Goal: Browse casually

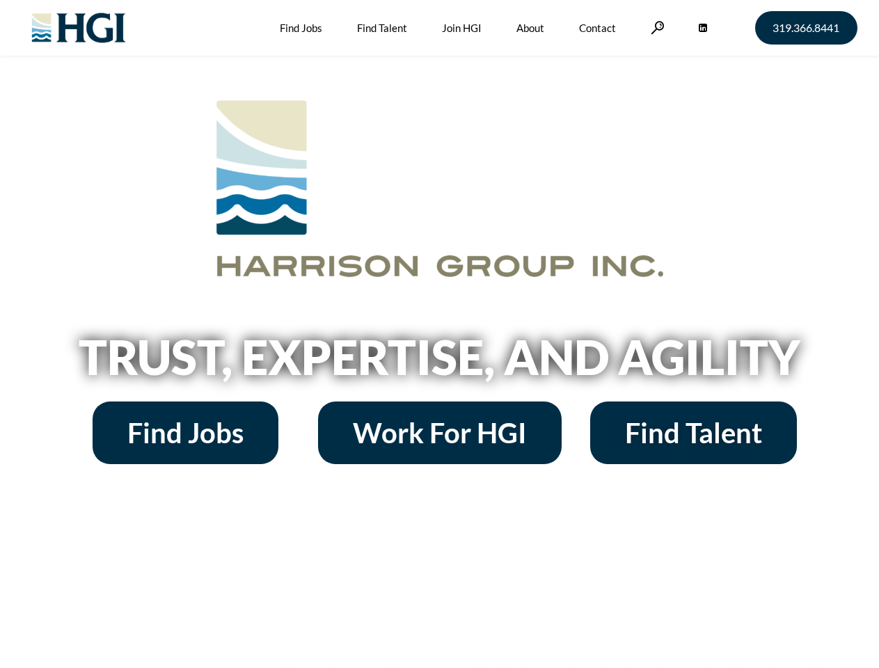
click at [439, 334] on h2 "Trust, Expertise, and Agility" at bounding box center [439, 356] width 793 height 47
click at [655, 27] on link at bounding box center [657, 27] width 14 height 13
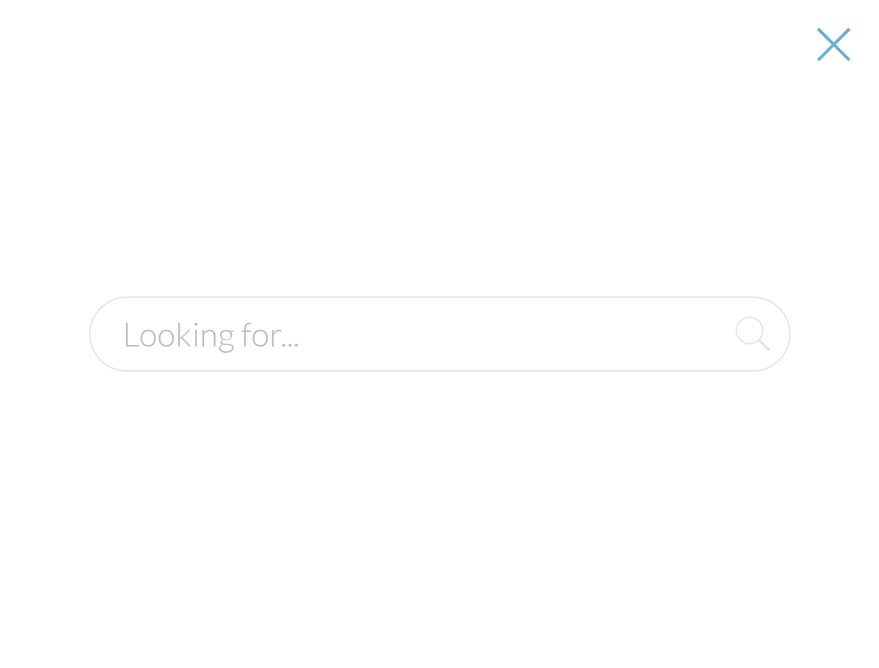
click at [439, 362] on h2 "Trust, Expertise, and Agility" at bounding box center [439, 356] width 793 height 47
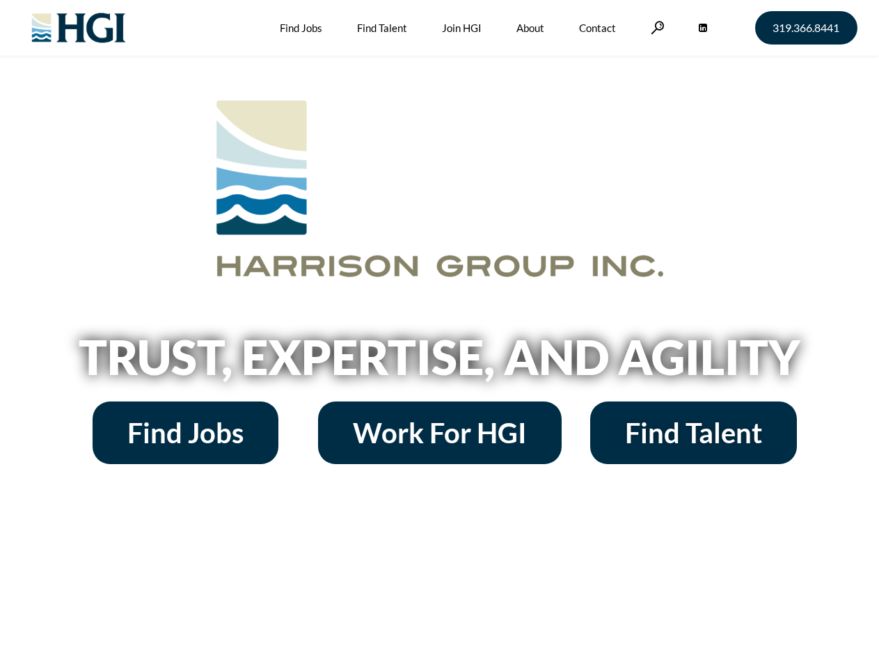
click at [439, 334] on h2 "Trust, Expertise, and Agility" at bounding box center [439, 356] width 793 height 47
click at [655, 27] on link at bounding box center [657, 27] width 14 height 13
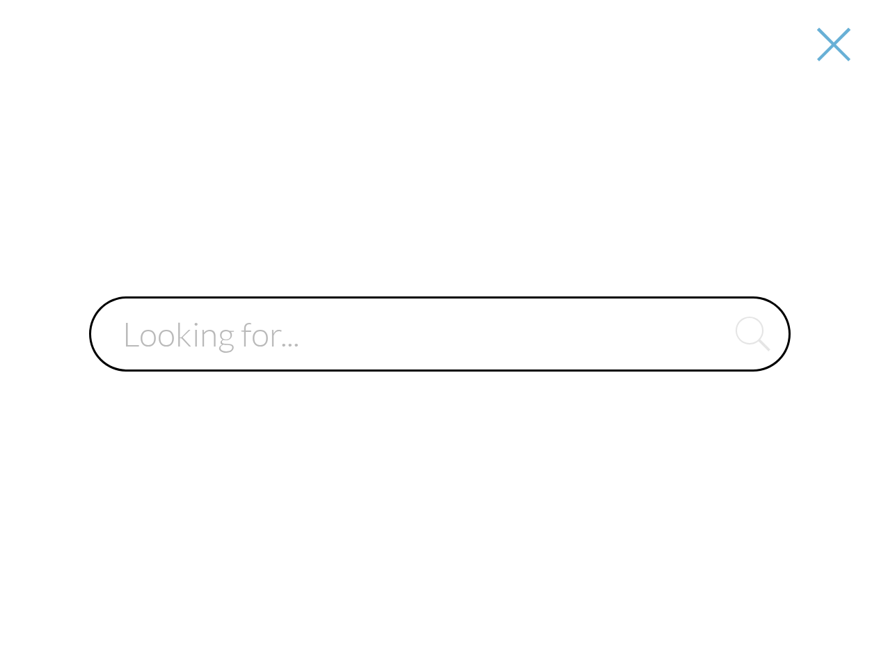
click at [439, 362] on div at bounding box center [439, 334] width 876 height 668
